Goal: Information Seeking & Learning: Find specific fact

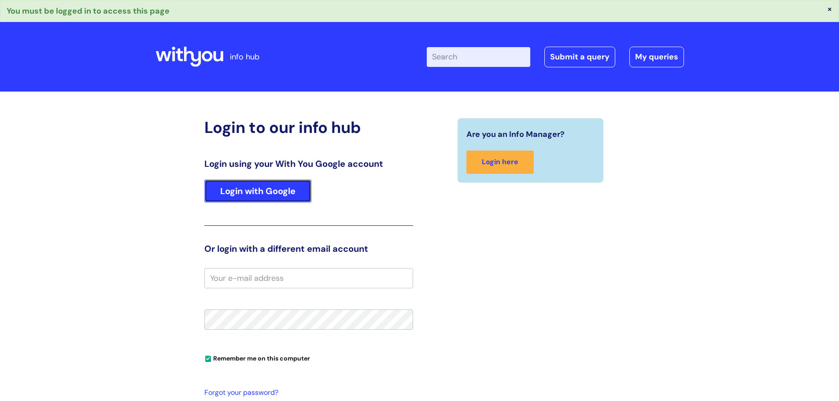
click at [272, 199] on link "Login with Google" at bounding box center [257, 191] width 107 height 23
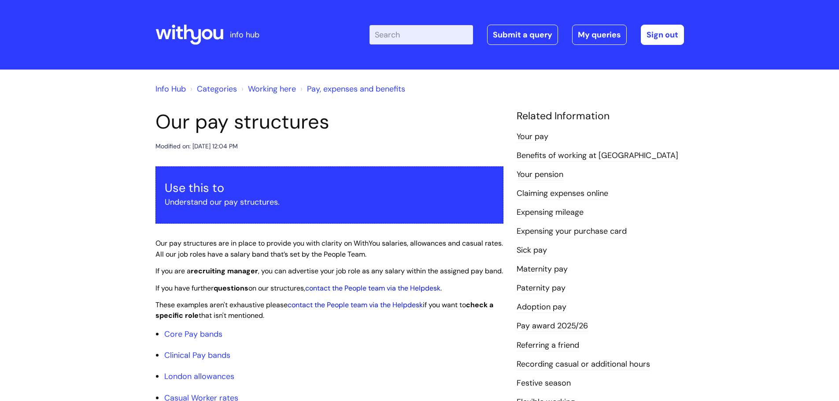
click at [434, 35] on input "Enter your search term here..." at bounding box center [420, 34] width 103 height 19
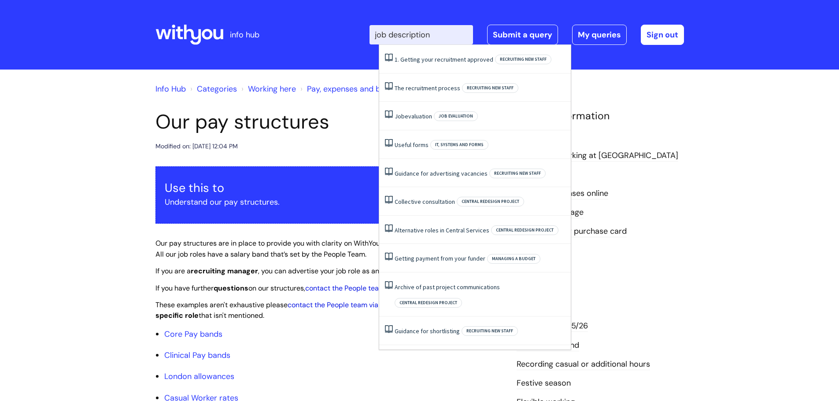
type input "job description"
click button "Search" at bounding box center [0, 0] width 0 height 0
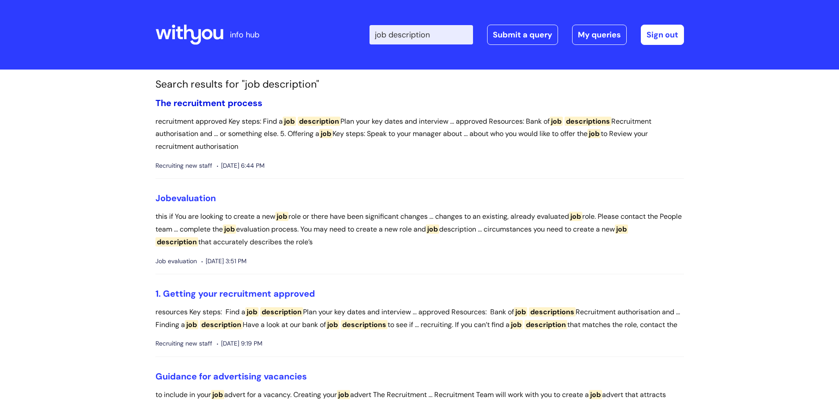
drag, startPoint x: 226, startPoint y: 101, endPoint x: 233, endPoint y: 103, distance: 7.5
click at [226, 101] on link "The recruitment process" at bounding box center [208, 102] width 107 height 11
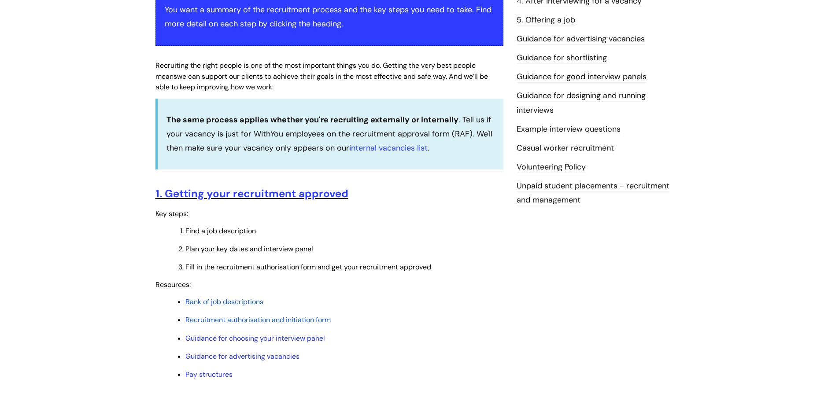
scroll to position [220, 0]
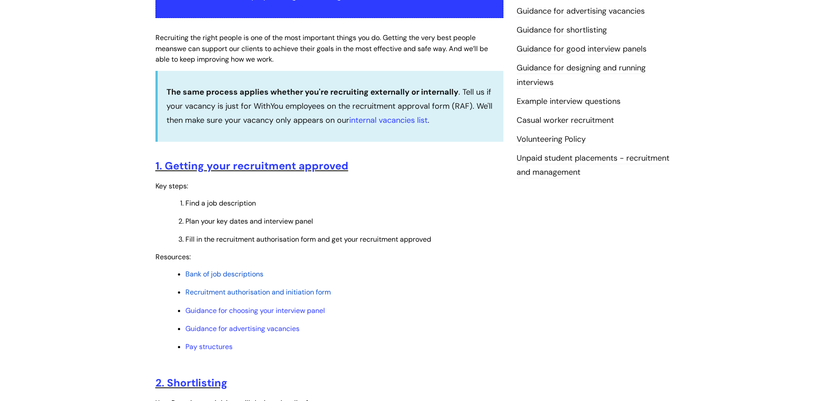
click at [222, 274] on span "Bank of job descriptions" at bounding box center [224, 273] width 78 height 9
